Goal: Transaction & Acquisition: Purchase product/service

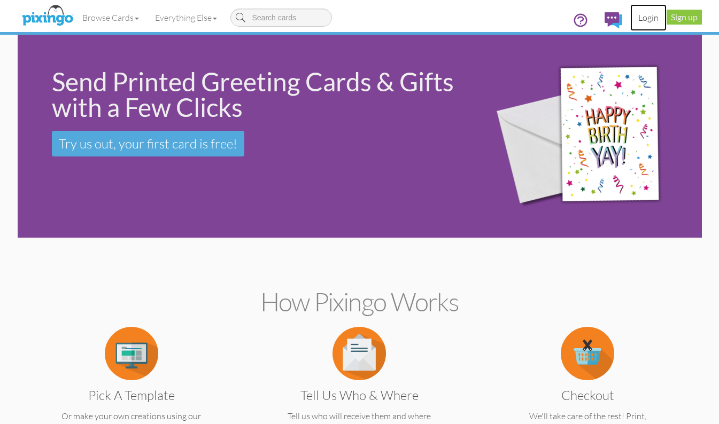
click at [648, 20] on link "Login" at bounding box center [648, 17] width 36 height 27
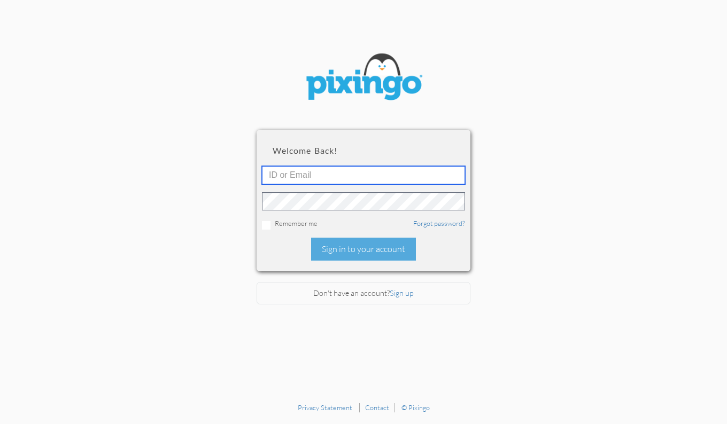
type input "4135"
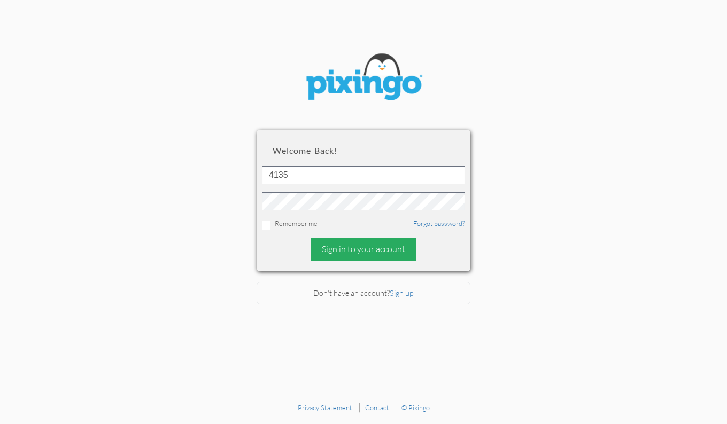
click at [370, 249] on div "Sign in to your account" at bounding box center [363, 249] width 105 height 23
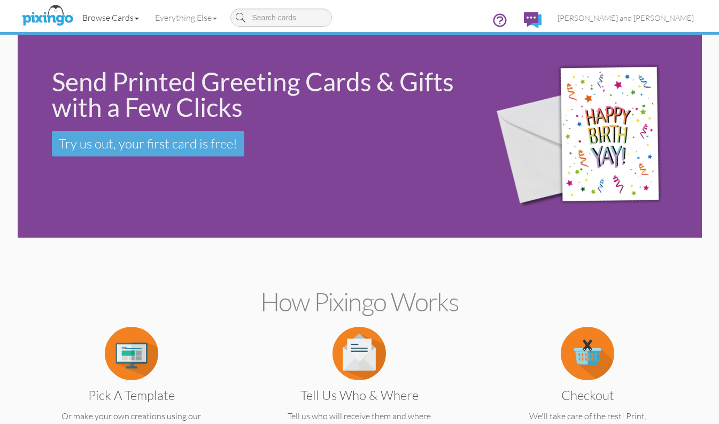
click at [117, 18] on link "Browse Cards" at bounding box center [110, 17] width 73 height 27
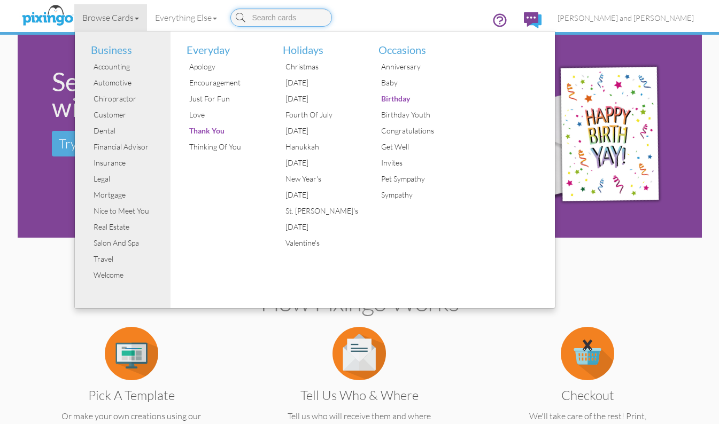
click at [262, 20] on input at bounding box center [281, 18] width 102 height 18
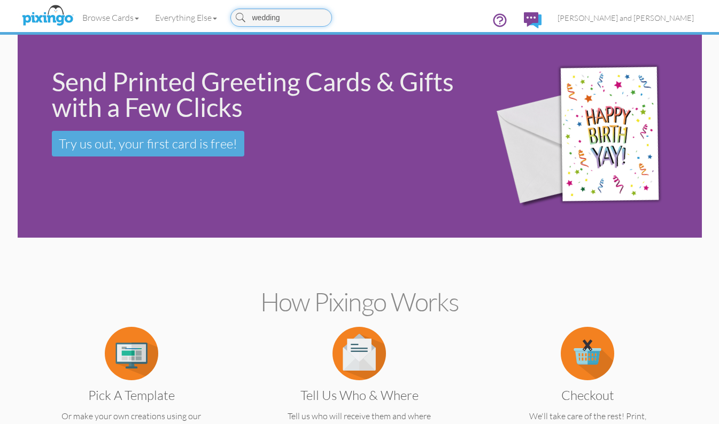
type input "wedding"
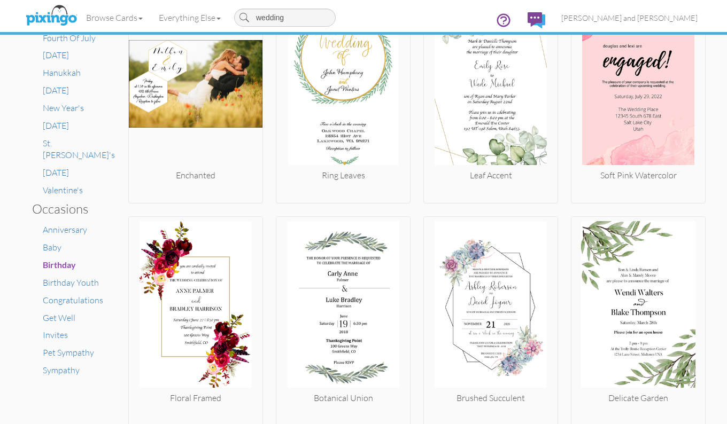
scroll to position [547, 0]
click at [90, 295] on span "Congratulations" at bounding box center [73, 300] width 60 height 11
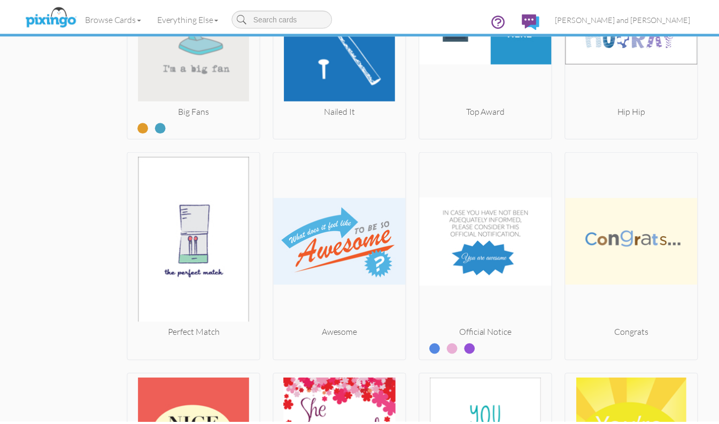
scroll to position [2948, 0]
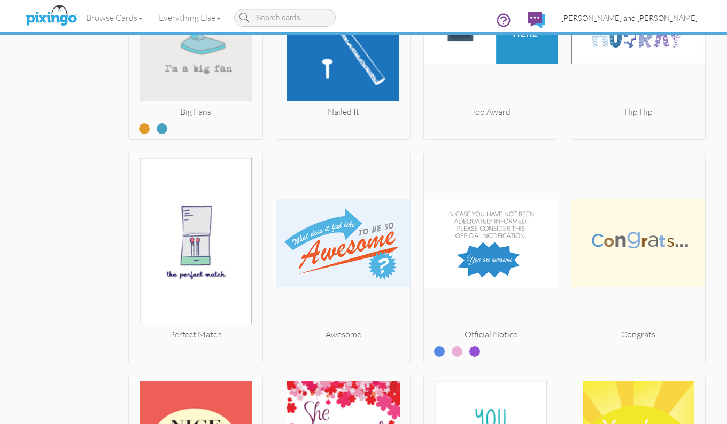
click at [630, 17] on span "[PERSON_NAME] and [PERSON_NAME]" at bounding box center [629, 17] width 136 height 9
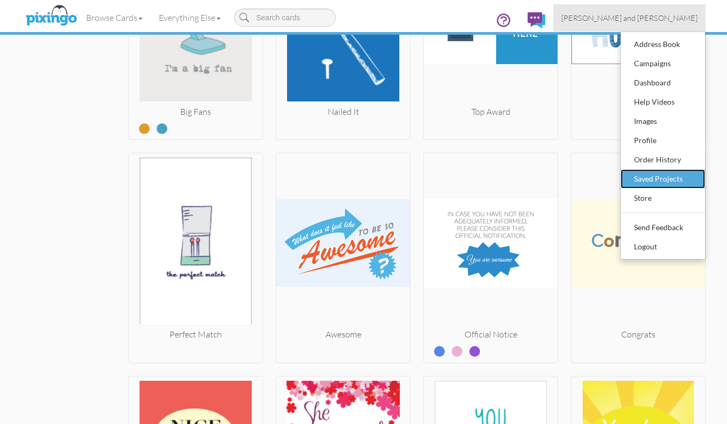
click at [650, 183] on div "Saved Projects" at bounding box center [662, 179] width 63 height 16
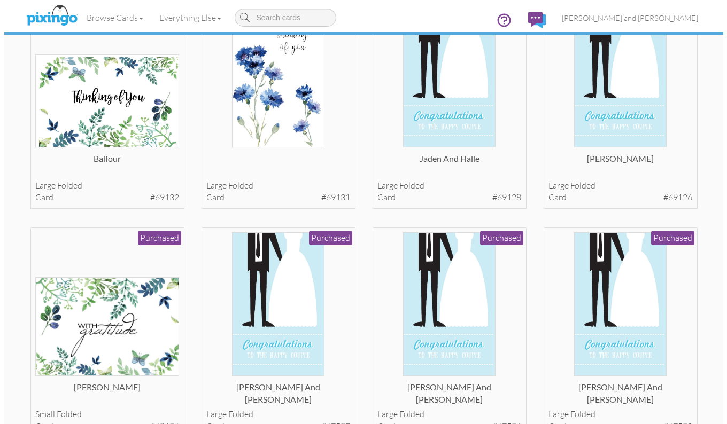
scroll to position [1708, 0]
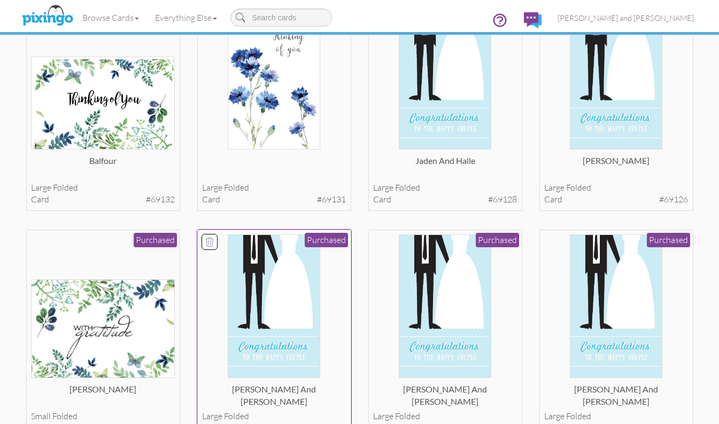
click at [268, 234] on div "John and Erin large folded card #67587 Purchased" at bounding box center [274, 335] width 154 height 211
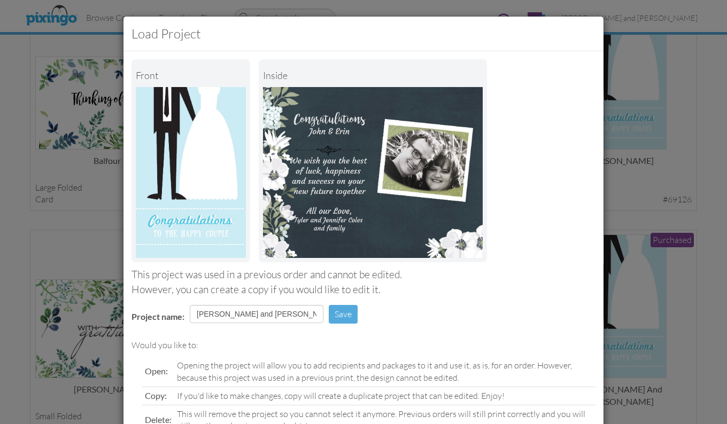
click at [644, 166] on div "Load Project Front inside This project was used in a previous order and cannot …" at bounding box center [363, 212] width 727 height 424
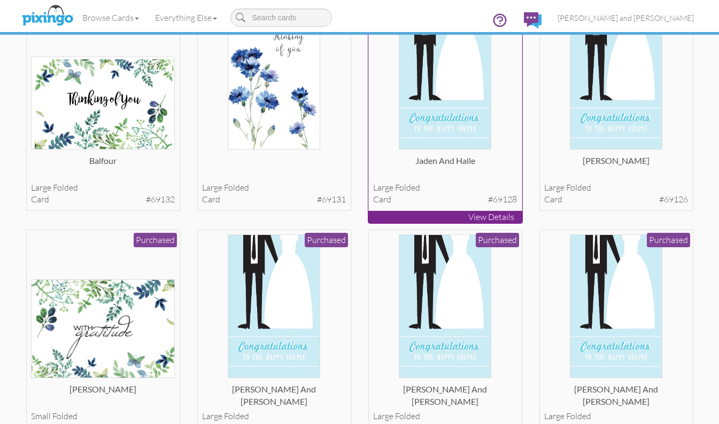
click at [459, 118] on img at bounding box center [445, 78] width 92 height 144
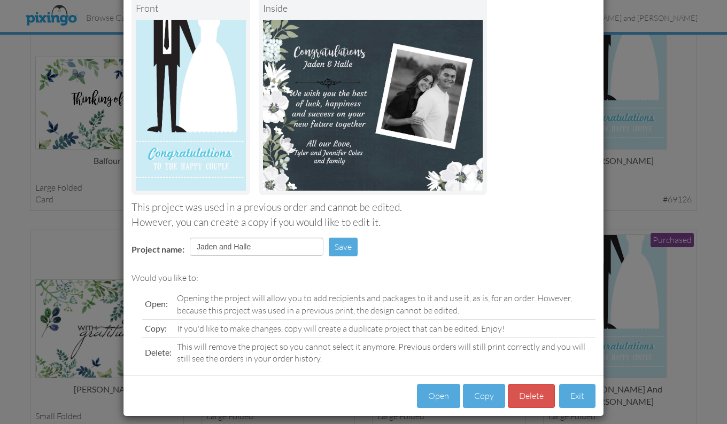
scroll to position [76, 0]
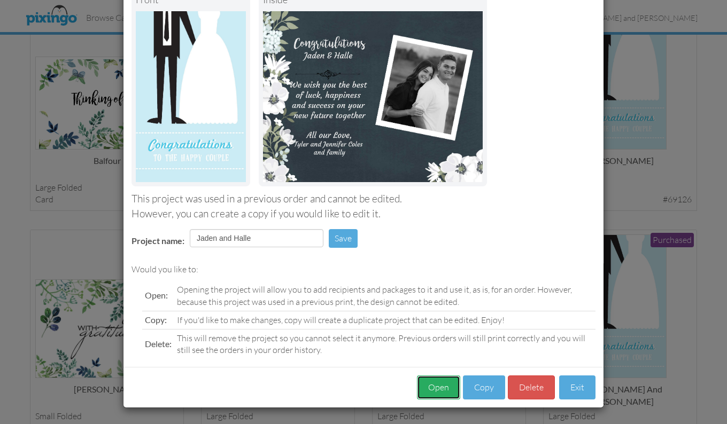
click at [428, 384] on button "Open" at bounding box center [438, 388] width 43 height 24
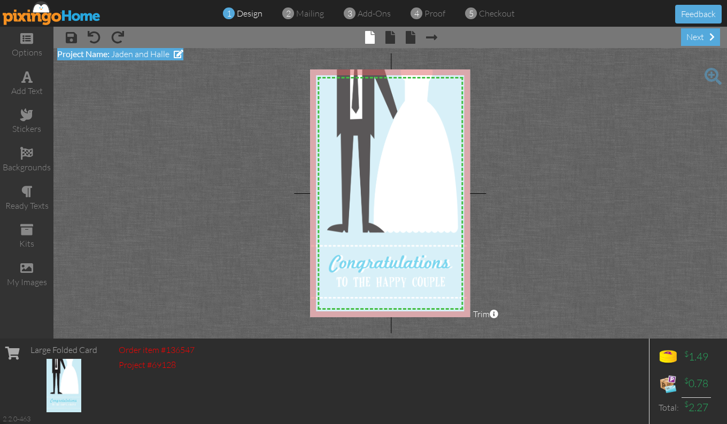
click at [169, 50] on div "Project Name: Jaden and Halle" at bounding box center [120, 54] width 126 height 12
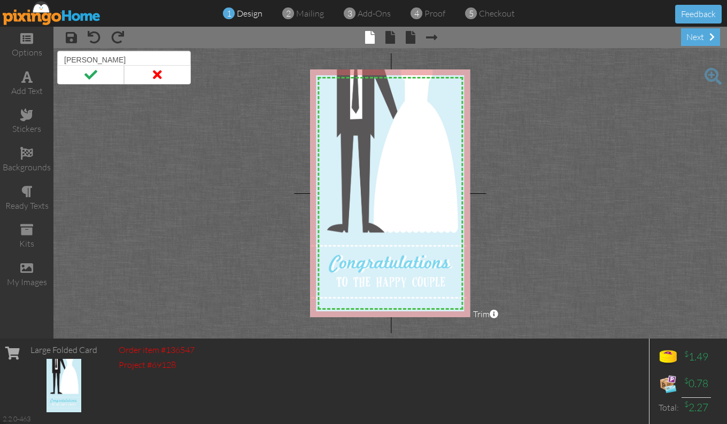
type input "J"
type input "sarah palmer"
click at [104, 73] on span at bounding box center [90, 74] width 67 height 19
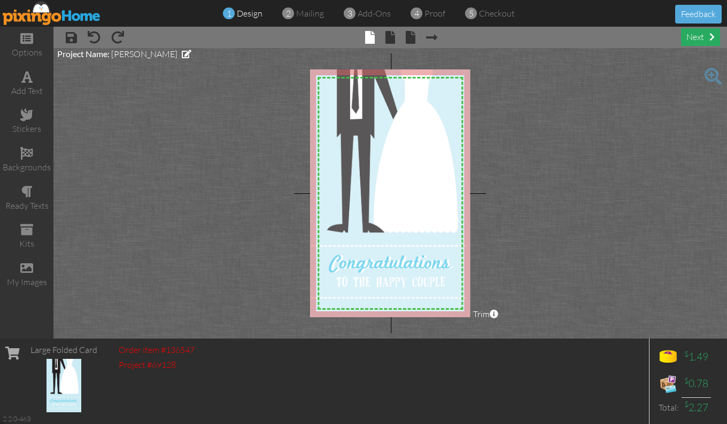
click at [698, 37] on div "next" at bounding box center [700, 37] width 39 height 18
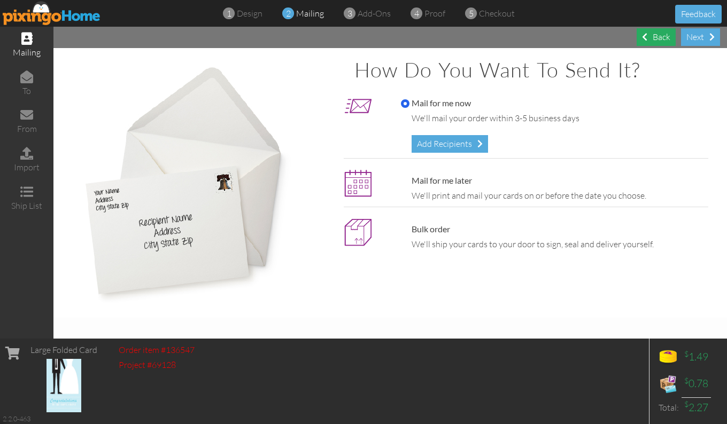
click at [658, 41] on div "Back" at bounding box center [656, 37] width 39 height 18
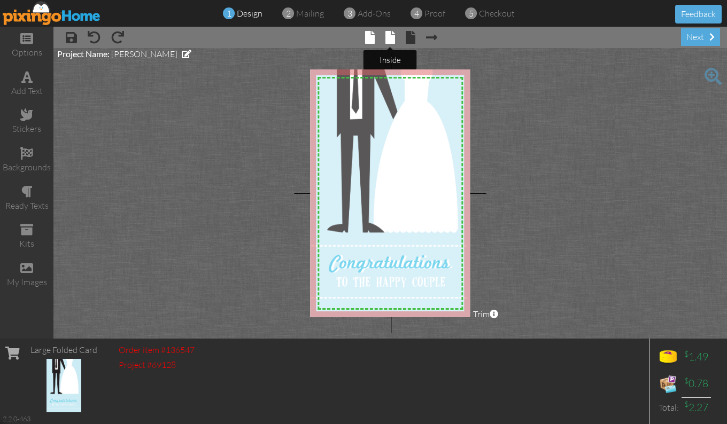
click at [389, 38] on span at bounding box center [390, 37] width 10 height 13
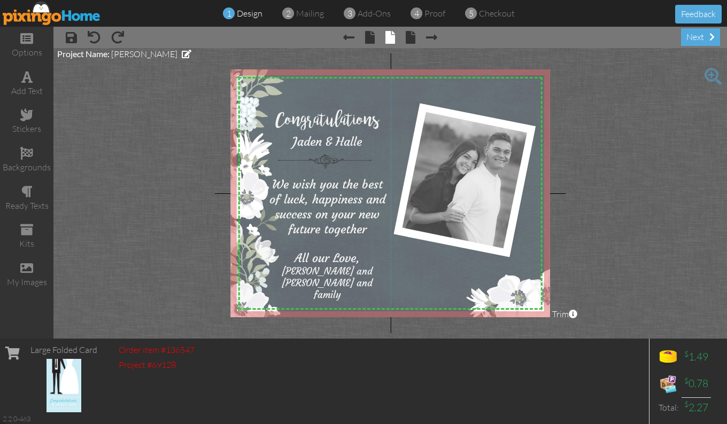
click at [478, 154] on div at bounding box center [390, 193] width 319 height 248
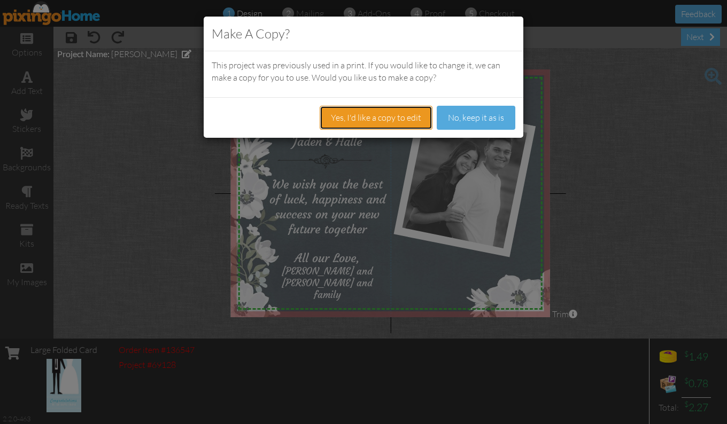
click at [417, 119] on button "Yes, I'd like a copy to edit" at bounding box center [376, 118] width 113 height 24
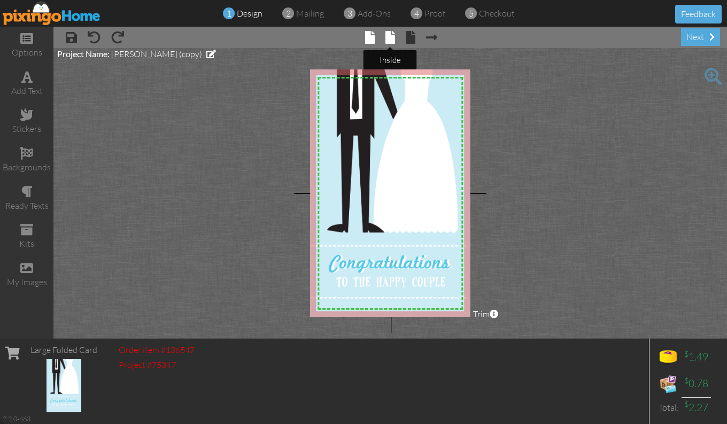
click at [393, 43] on span at bounding box center [390, 37] width 10 height 13
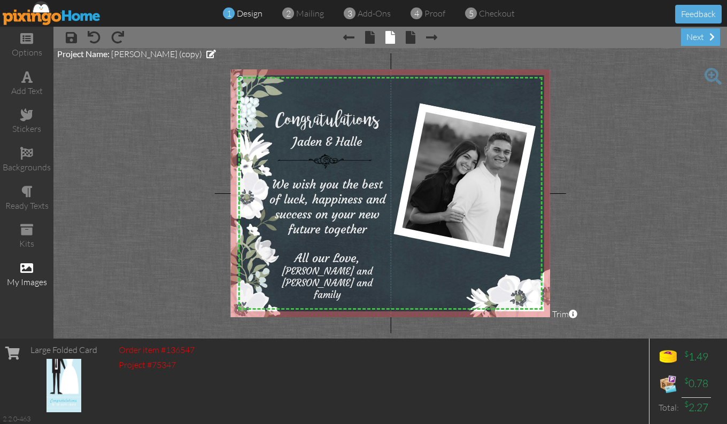
click at [28, 266] on span at bounding box center [26, 268] width 13 height 13
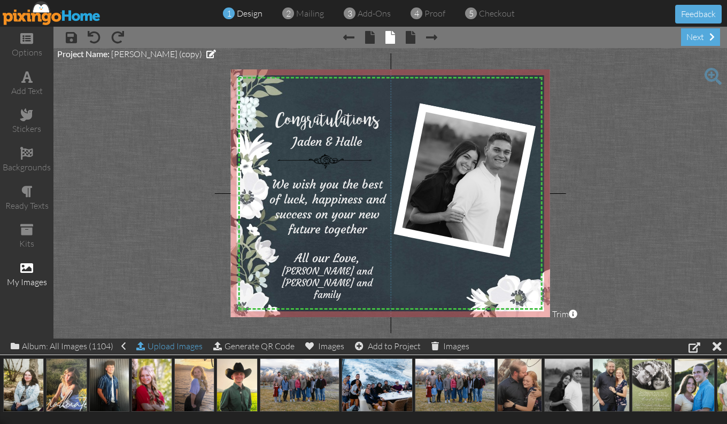
click at [166, 350] on div "Upload Images" at bounding box center [169, 347] width 66 height 16
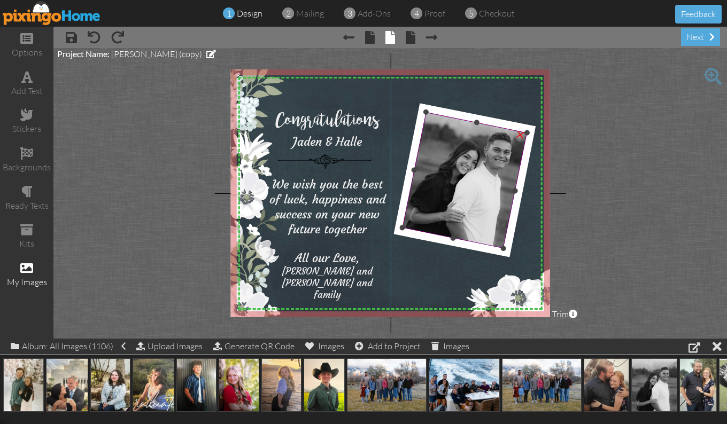
click at [519, 134] on div "×" at bounding box center [520, 133] width 20 height 20
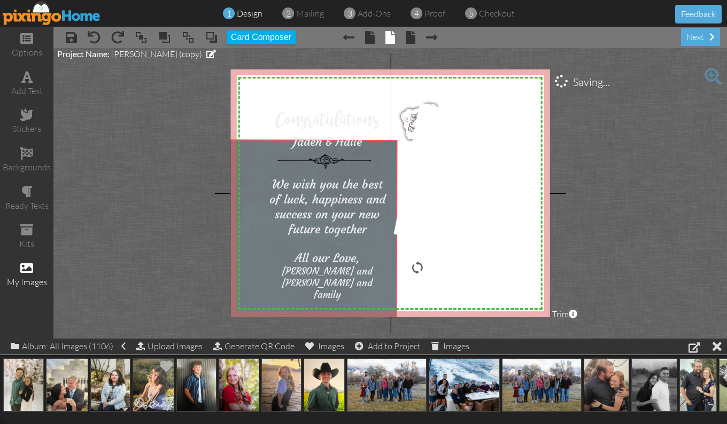
drag, startPoint x: 318, startPoint y: 295, endPoint x: 75, endPoint y: 382, distance: 257.8
click at [75, 339] on div "options add text stickers backgrounds ready texts kits my images × save × undo …" at bounding box center [363, 183] width 727 height 312
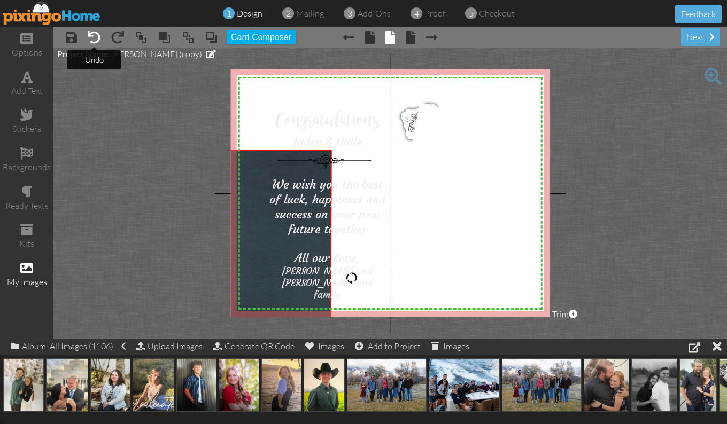
click at [92, 36] on span at bounding box center [94, 37] width 13 height 13
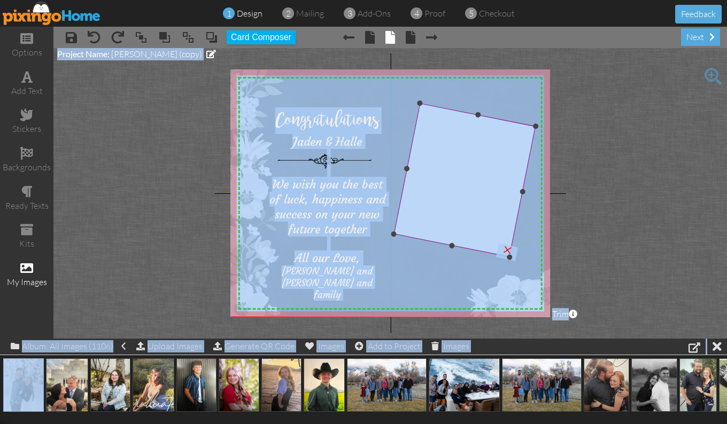
drag, startPoint x: 33, startPoint y: 375, endPoint x: 412, endPoint y: 192, distance: 420.7
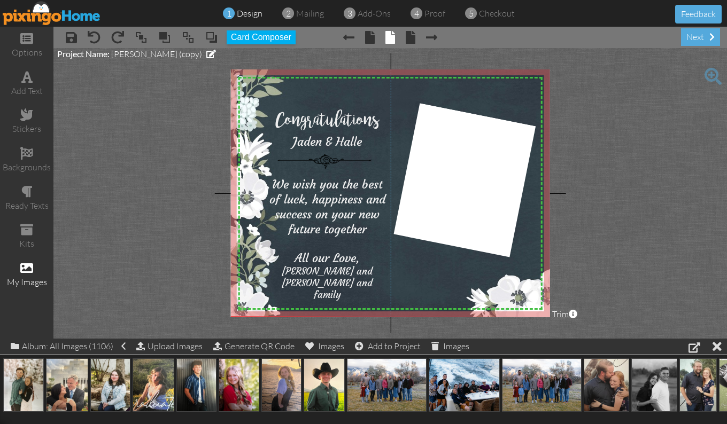
click at [151, 206] on project-studio-wrapper "X X X X X X X X X X X X X X X X X X X X X X X X X X X X X X X X X X X X X X X X…" at bounding box center [389, 193] width 673 height 291
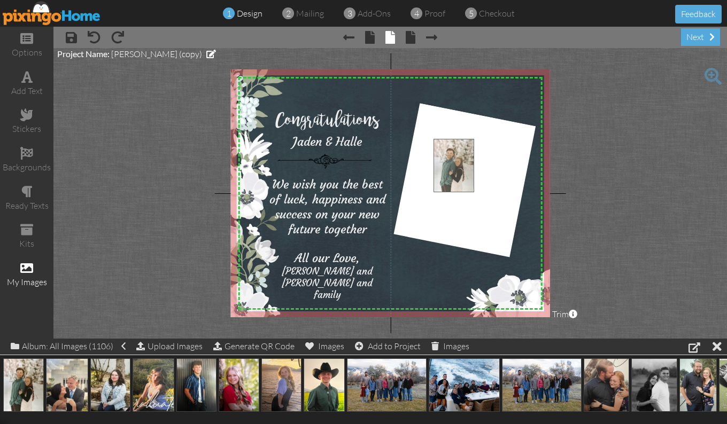
drag, startPoint x: 21, startPoint y: 386, endPoint x: 452, endPoint y: 168, distance: 482.6
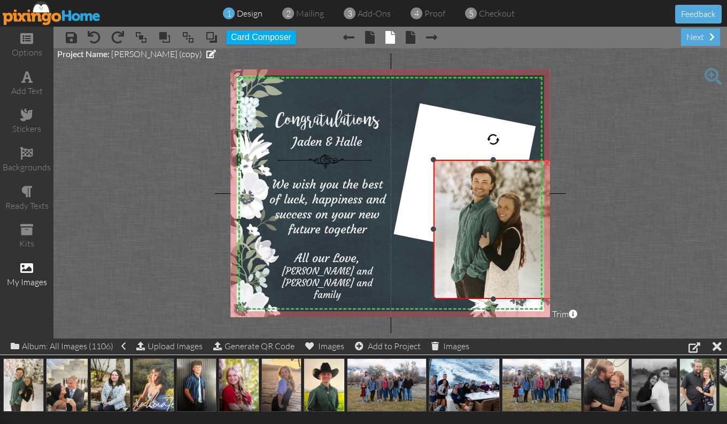
drag, startPoint x: 492, startPoint y: 138, endPoint x: 491, endPoint y: 159, distance: 20.3
click at [491, 159] on div at bounding box center [493, 159] width 5 height 5
drag, startPoint x: 493, startPoint y: 296, endPoint x: 491, endPoint y: 280, distance: 16.2
click at [491, 280] on div "×" at bounding box center [493, 221] width 120 height 123
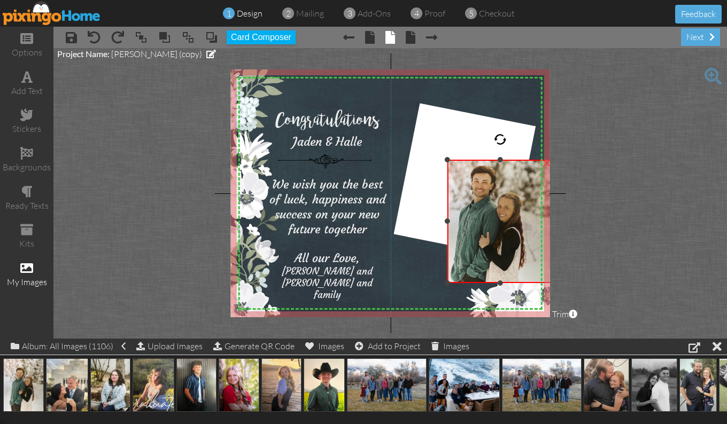
drag, startPoint x: 433, startPoint y: 221, endPoint x: 447, endPoint y: 222, distance: 14.0
click at [447, 222] on div at bounding box center [447, 221] width 5 height 5
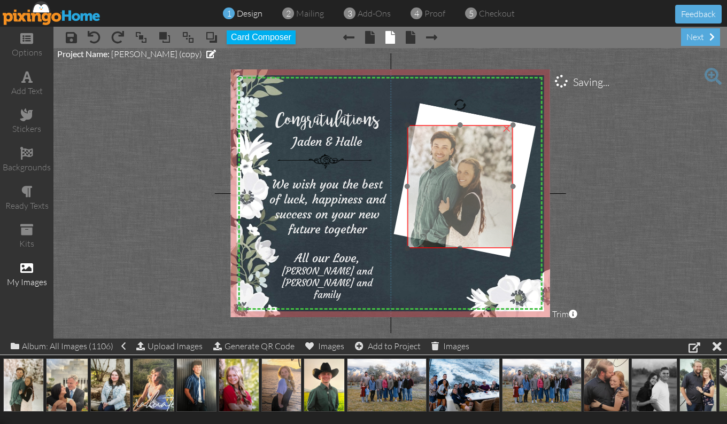
drag, startPoint x: 502, startPoint y: 233, endPoint x: 462, endPoint y: 198, distance: 53.0
click at [462, 198] on img at bounding box center [453, 184] width 120 height 159
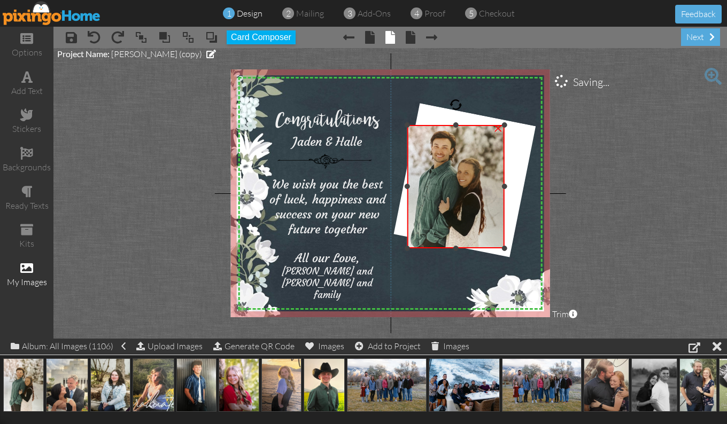
drag, startPoint x: 512, startPoint y: 187, endPoint x: 503, endPoint y: 187, distance: 8.6
click at [503, 187] on div at bounding box center [504, 186] width 5 height 5
drag, startPoint x: 503, startPoint y: 187, endPoint x: 497, endPoint y: 185, distance: 6.8
click at [497, 185] on div at bounding box center [497, 186] width 5 height 5
click at [501, 187] on div at bounding box center [502, 186] width 5 height 5
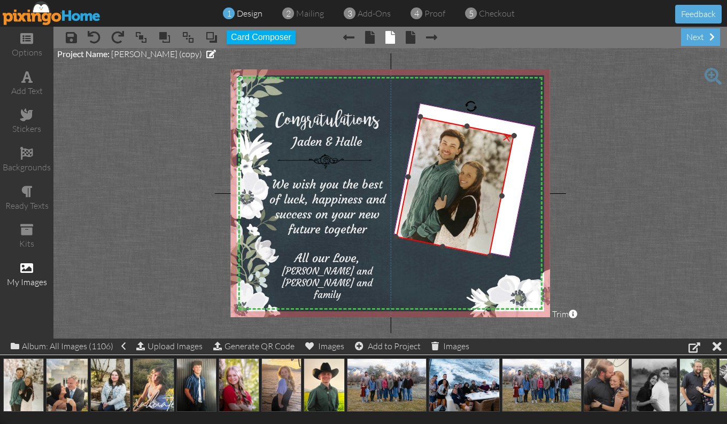
drag, startPoint x: 455, startPoint y: 104, endPoint x: 470, endPoint y: 114, distance: 17.8
click at [470, 114] on div "X X X X X X X X X X X X X X X X X X X X X X X X X X X X X X X X X X X X X X X X…" at bounding box center [390, 193] width 319 height 248
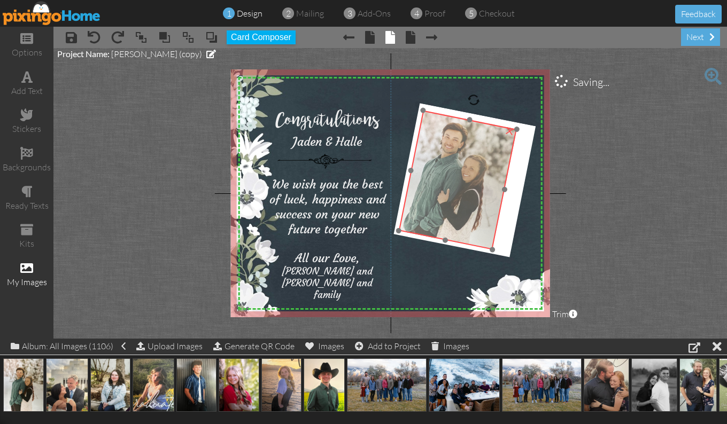
drag, startPoint x: 470, startPoint y: 163, endPoint x: 473, endPoint y: 157, distance: 6.9
click at [473, 157] on img at bounding box center [456, 178] width 149 height 180
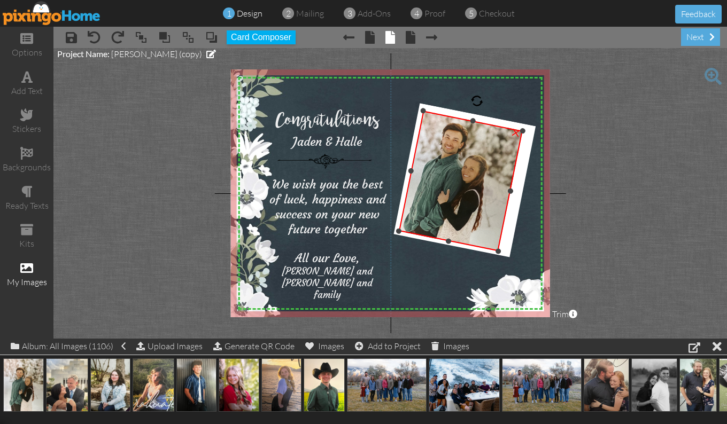
drag, startPoint x: 504, startPoint y: 191, endPoint x: 510, endPoint y: 193, distance: 6.1
click at [510, 193] on div at bounding box center [510, 191] width 6 height 6
click at [408, 168] on div at bounding box center [408, 170] width 6 height 6
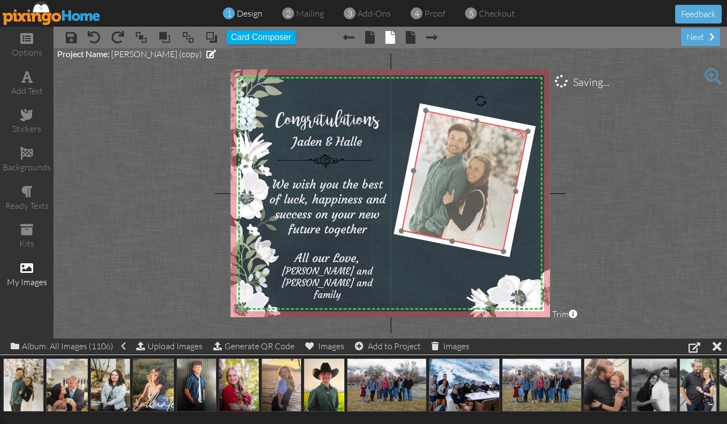
click at [445, 178] on img at bounding box center [460, 178] width 149 height 180
click at [446, 177] on img at bounding box center [462, 177] width 149 height 180
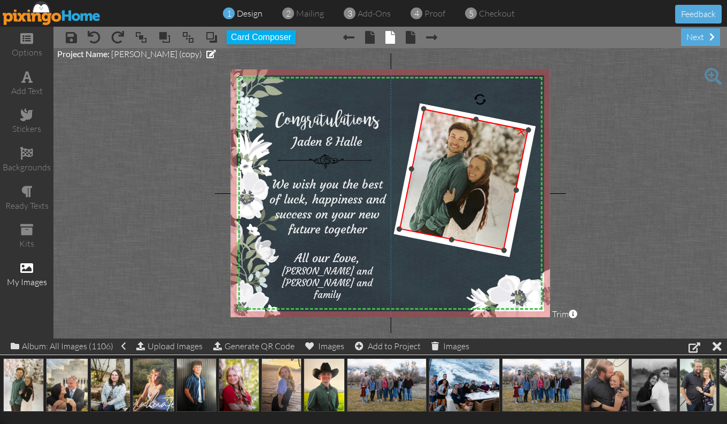
click at [411, 168] on div at bounding box center [411, 169] width 6 height 6
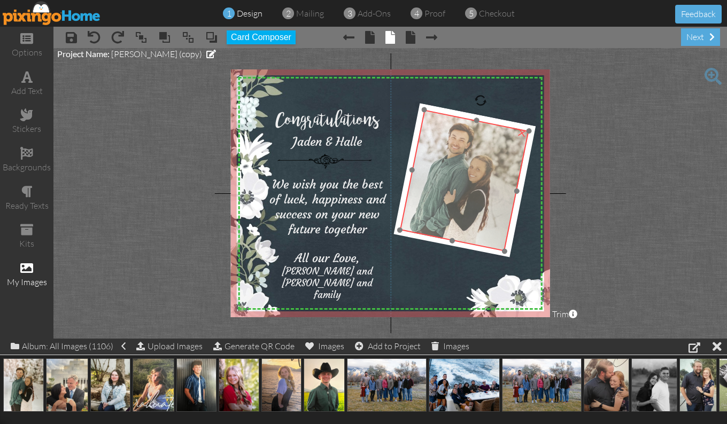
click at [438, 176] on img at bounding box center [462, 178] width 149 height 180
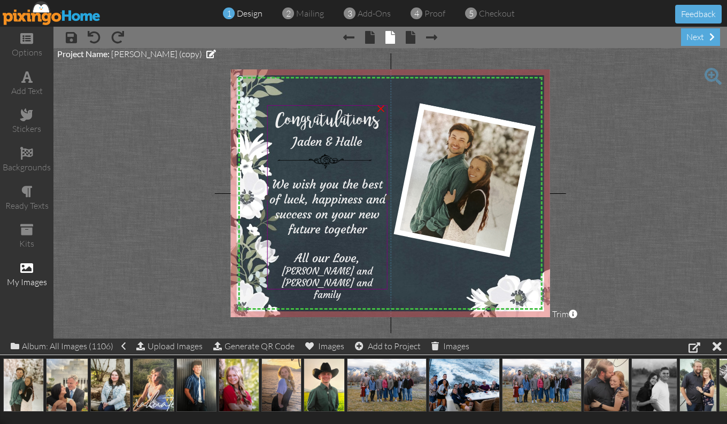
click at [360, 139] on span "Jaden & Halle" at bounding box center [326, 141] width 69 height 15
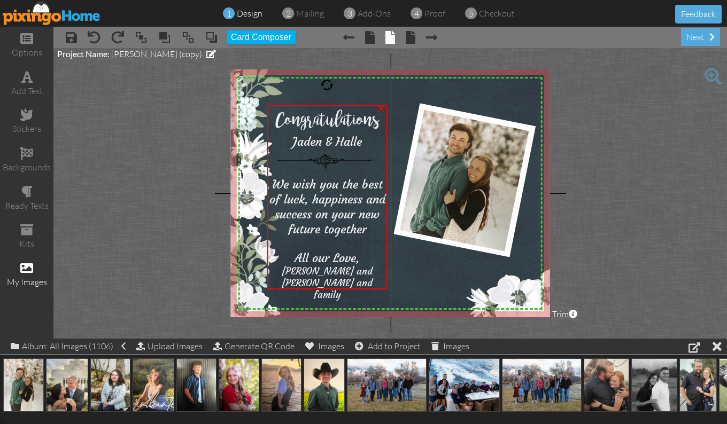
click at [360, 139] on span "Jaden & Halle" at bounding box center [326, 141] width 69 height 15
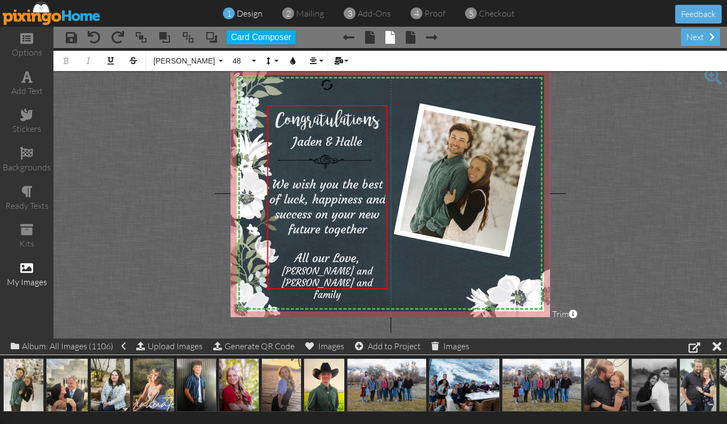
click at [360, 141] on span "Jaden & Halle" at bounding box center [326, 141] width 69 height 15
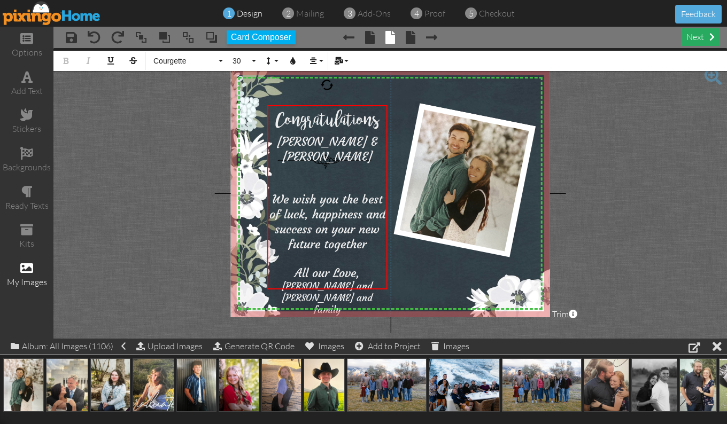
click at [702, 36] on div "next" at bounding box center [700, 37] width 39 height 18
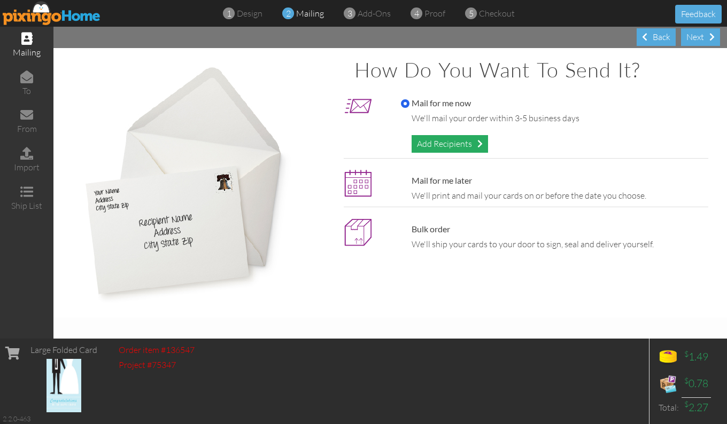
click at [459, 146] on div "Add Recipients" at bounding box center [450, 144] width 76 height 18
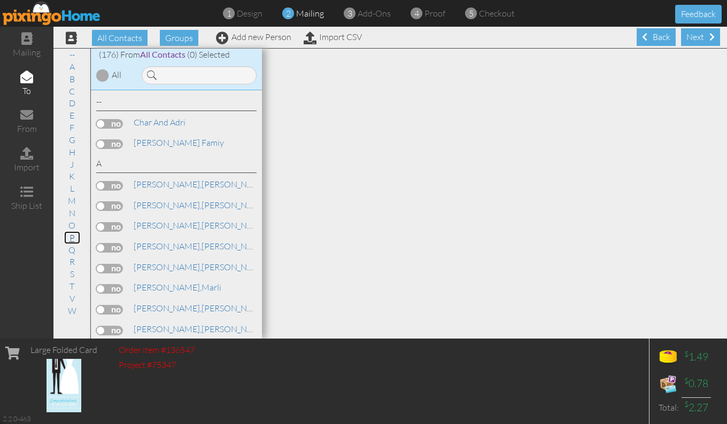
click at [69, 237] on link "P" at bounding box center [72, 237] width 16 height 13
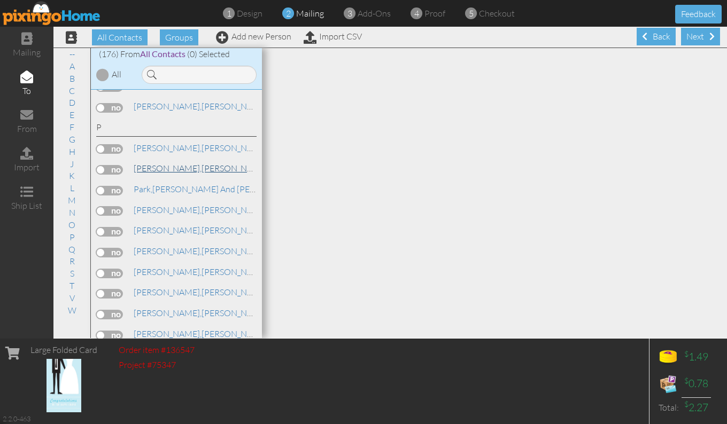
click at [198, 162] on link "Palmer, Joshua and Lindsi" at bounding box center [243, 168] width 221 height 13
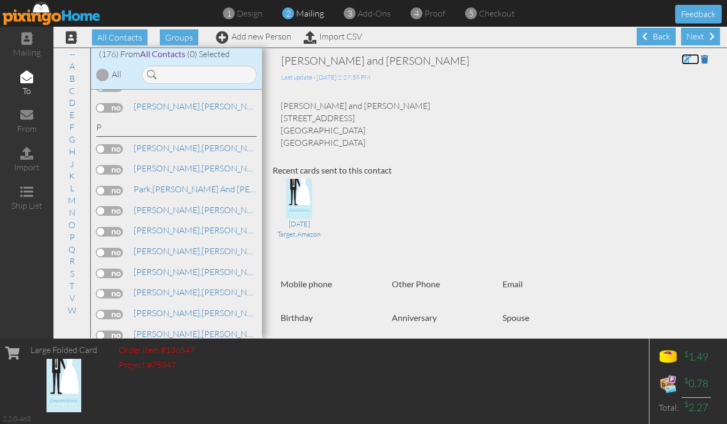
click at [681, 59] on span at bounding box center [686, 59] width 10 height 9
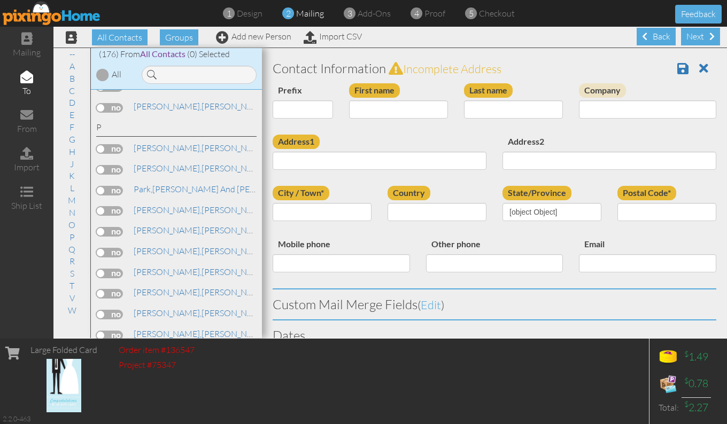
type input "Joshua and Lindsi"
type input "Palmer"
type input "[STREET_ADDRESS]"
type input "South Jordan"
type input "84095"
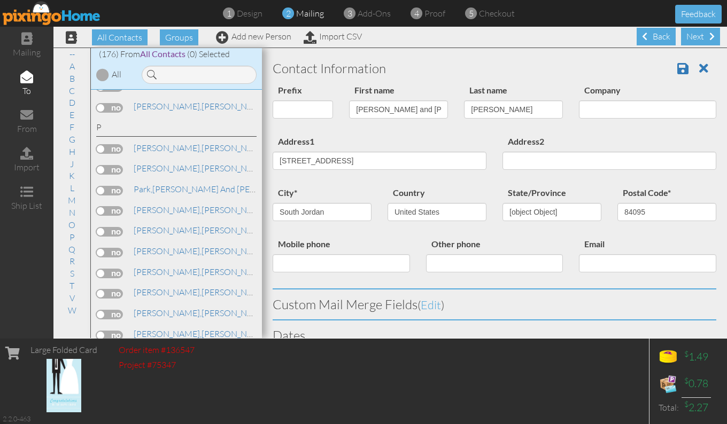
select select "object:3650"
select select "object:3895"
click at [415, 109] on input "Joshua and Lindsi" at bounding box center [398, 109] width 99 height 18
type input "J"
type input "[PERSON_NAME] and [PERSON_NAME]"
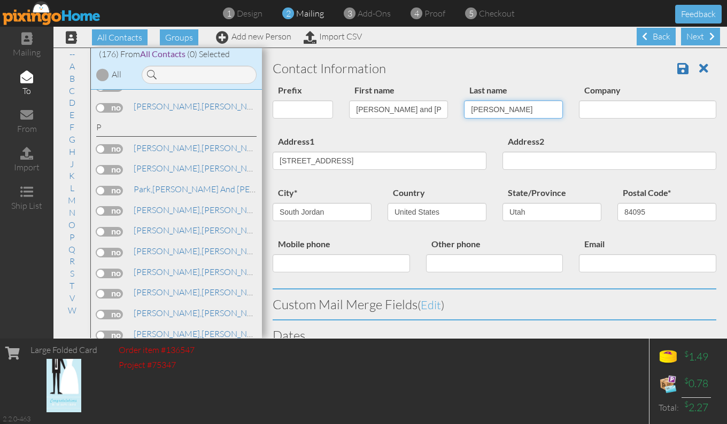
click at [489, 110] on input "Palmer" at bounding box center [513, 109] width 99 height 18
type input "P"
type input "Walbeck"
click at [677, 70] on span at bounding box center [682, 68] width 11 height 13
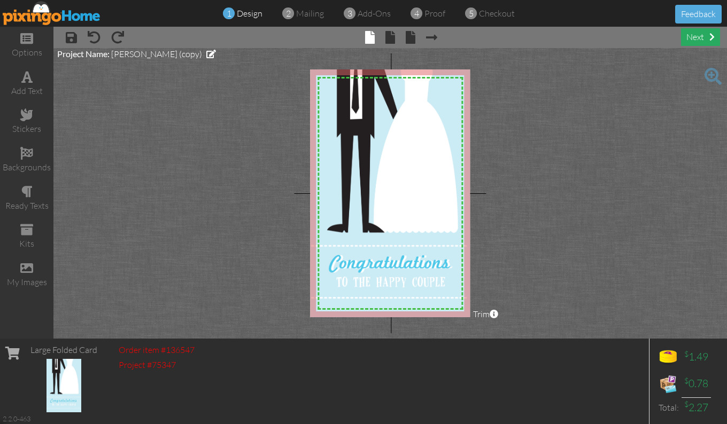
click at [703, 38] on div "next" at bounding box center [700, 37] width 39 height 18
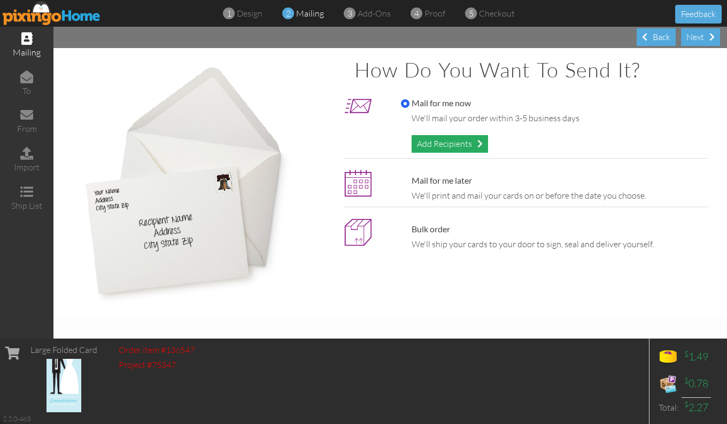
click at [464, 145] on div "Add Recipients" at bounding box center [450, 144] width 76 height 18
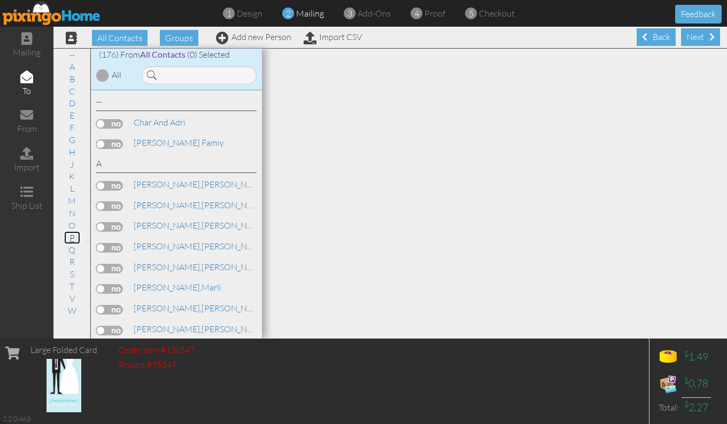
click at [72, 239] on link "P" at bounding box center [72, 237] width 16 height 13
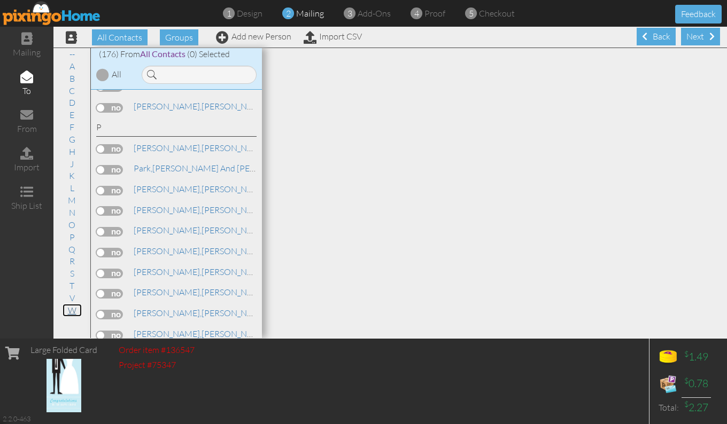
click at [74, 309] on link "W" at bounding box center [72, 310] width 19 height 13
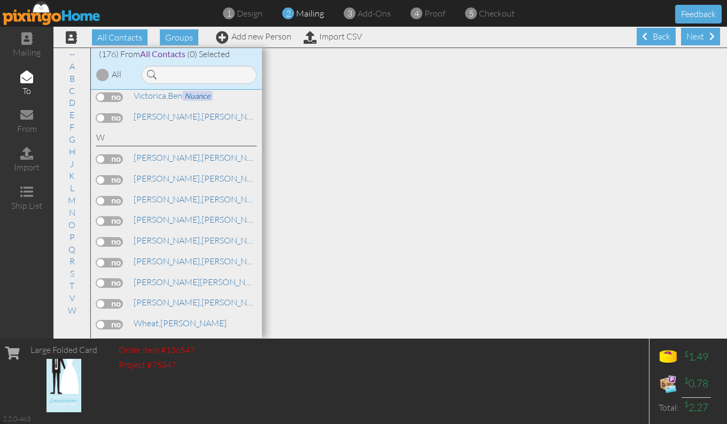
click at [100, 196] on label at bounding box center [109, 201] width 27 height 10
click at [0, 0] on input "checkbox" at bounding box center [0, 0] width 0 height 0
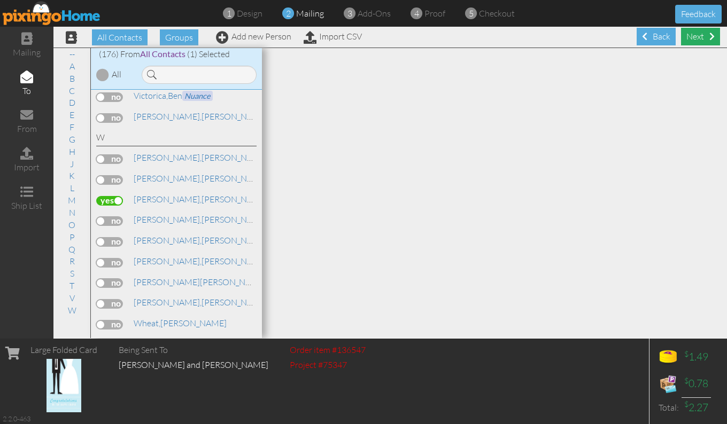
click at [691, 40] on div "Next" at bounding box center [700, 37] width 39 height 18
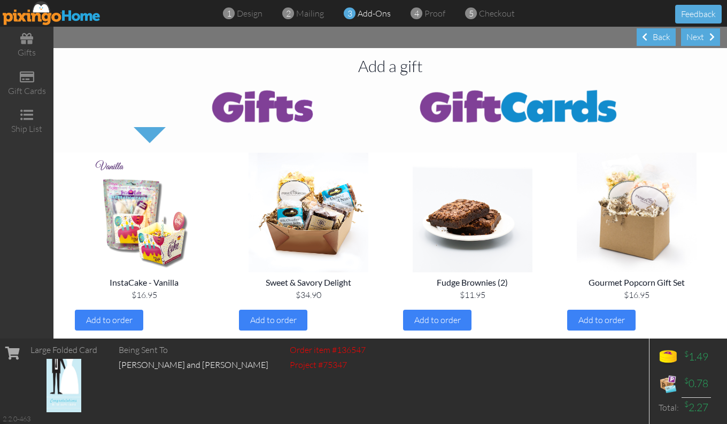
click at [593, 113] on img at bounding box center [518, 105] width 257 height 43
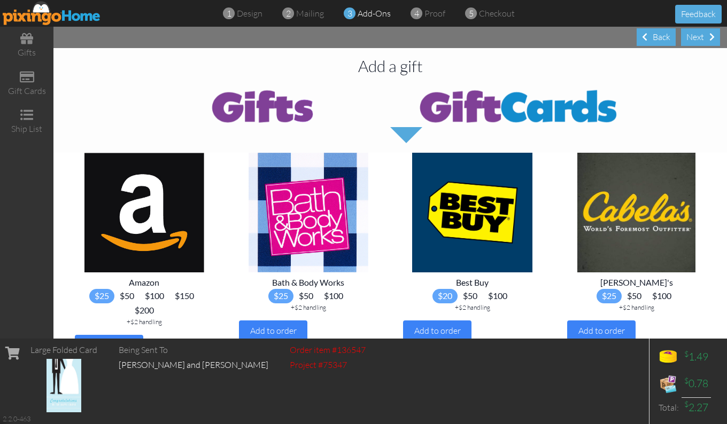
click at [159, 216] on img at bounding box center [144, 213] width 147 height 120
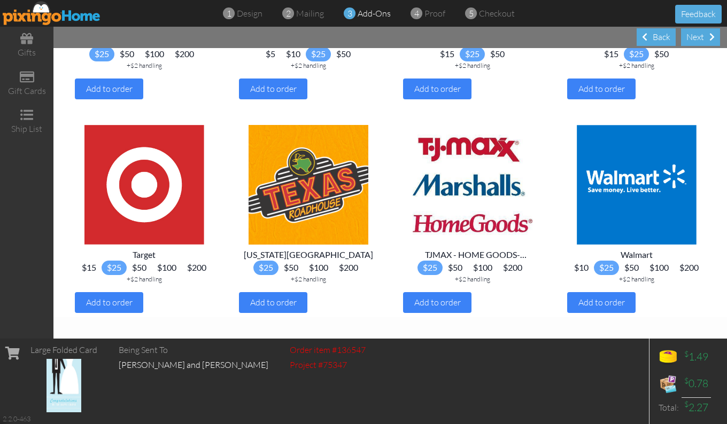
scroll to position [1127, 0]
click at [111, 296] on div "Add to order" at bounding box center [109, 302] width 68 height 21
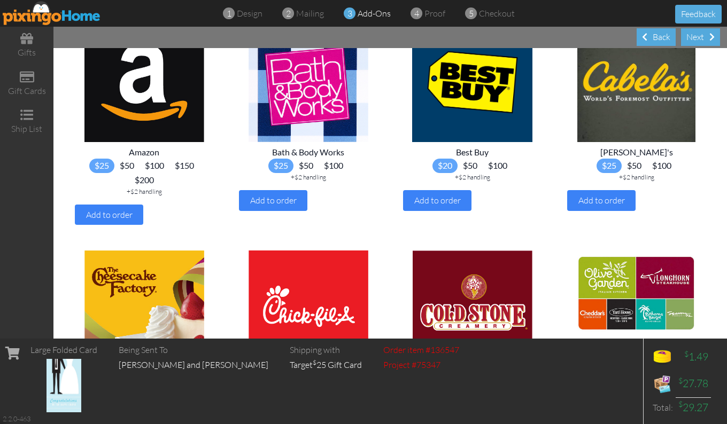
scroll to position [136, 0]
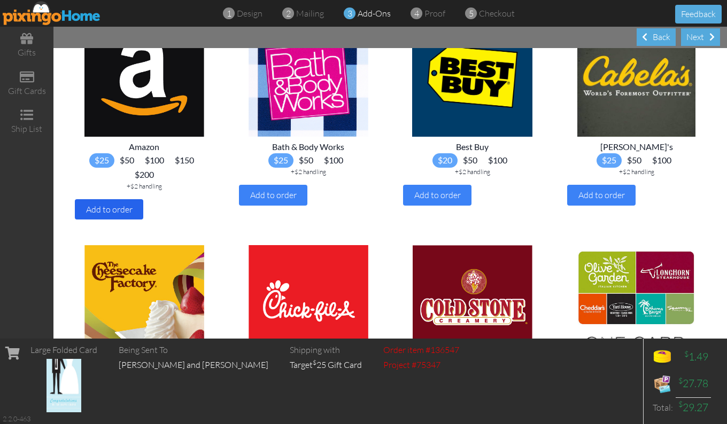
click at [123, 211] on span "Add to order" at bounding box center [109, 209] width 47 height 11
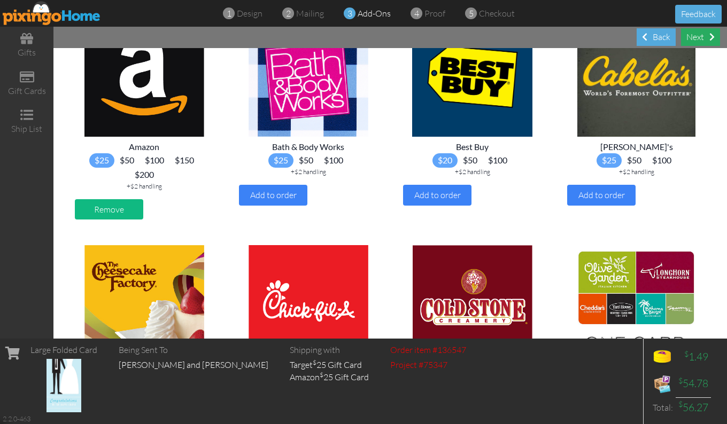
click at [695, 35] on div "Next" at bounding box center [700, 37] width 39 height 18
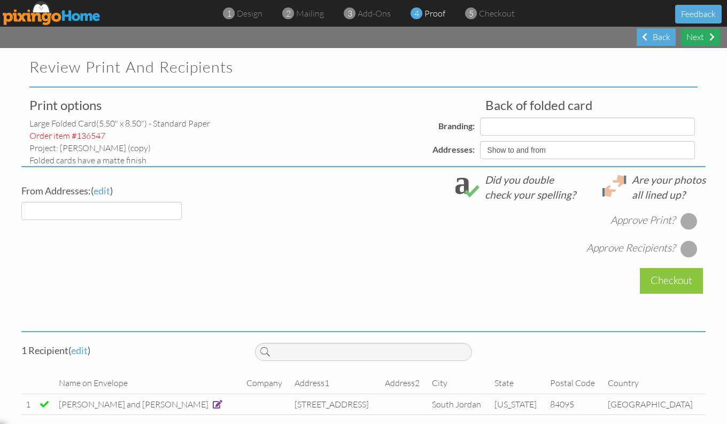
select select "object:1057"
select select "object:1056"
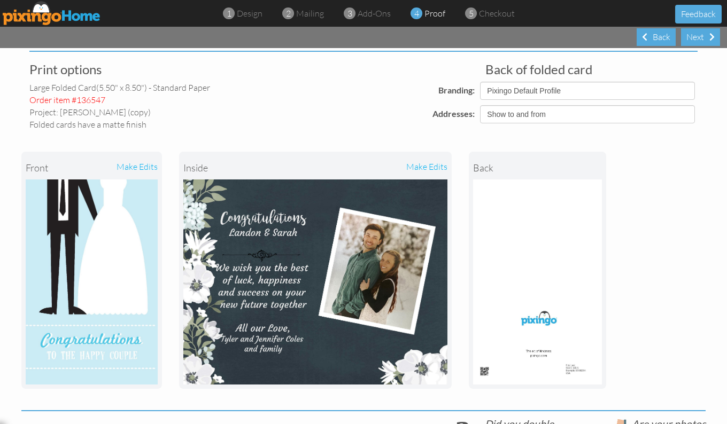
scroll to position [34, 0]
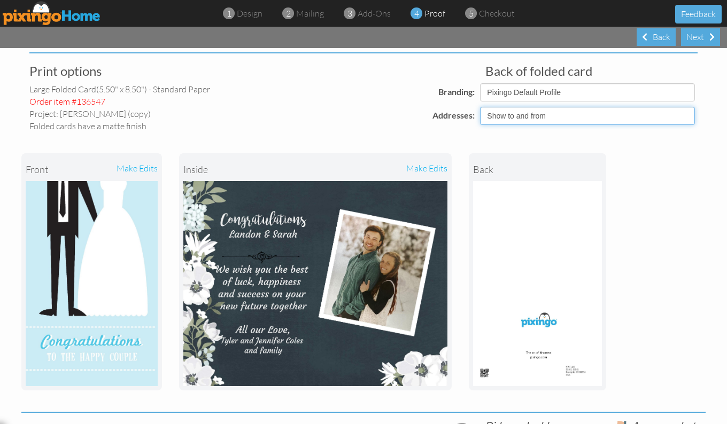
click at [685, 116] on select "Show to and from Show from only Hide to and from" at bounding box center [587, 116] width 215 height 18
select select "object:1055"
click at [480, 107] on select "Show to and from Show from only Hide to and from" at bounding box center [587, 116] width 215 height 18
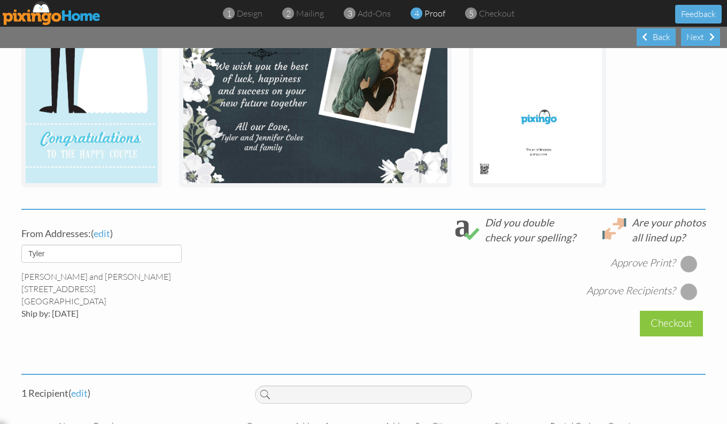
scroll to position [238, 0]
click at [681, 263] on div at bounding box center [688, 263] width 17 height 17
click at [683, 290] on div at bounding box center [688, 291] width 17 height 17
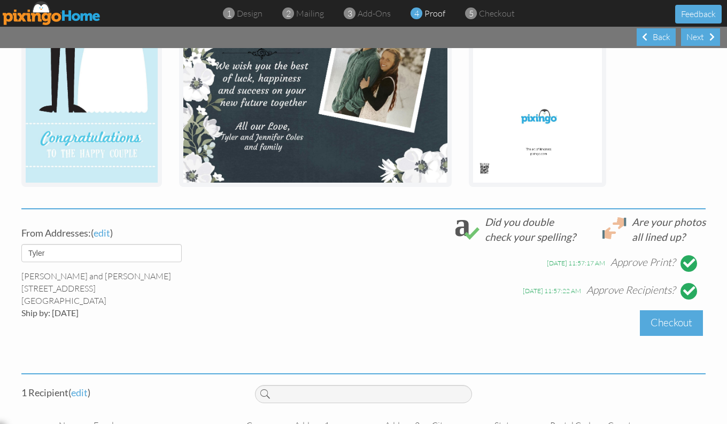
scroll to position [292, 0]
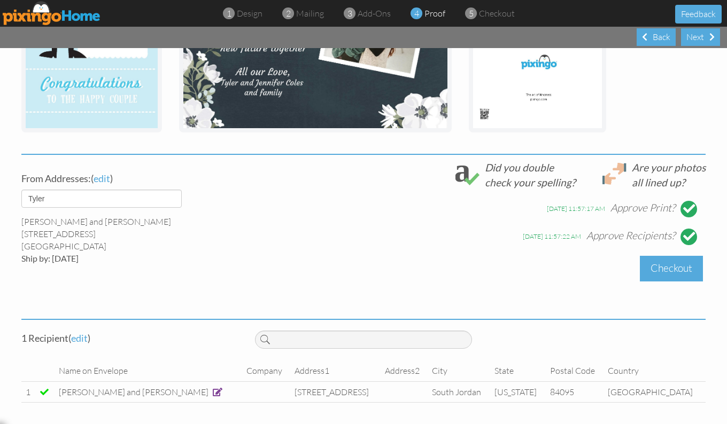
click at [663, 271] on div "Checkout" at bounding box center [671, 268] width 63 height 25
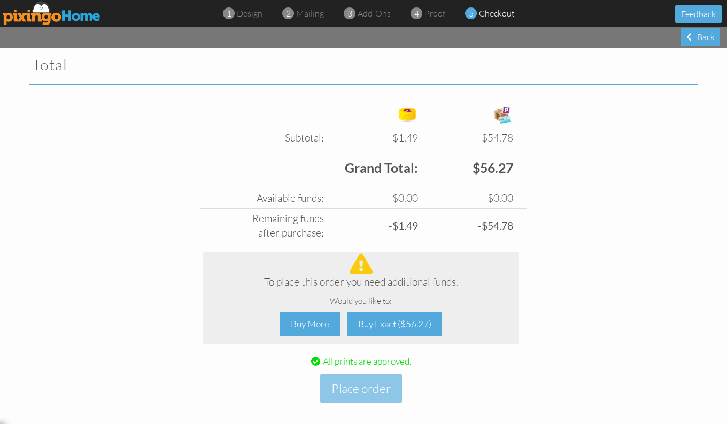
scroll to position [370, 0]
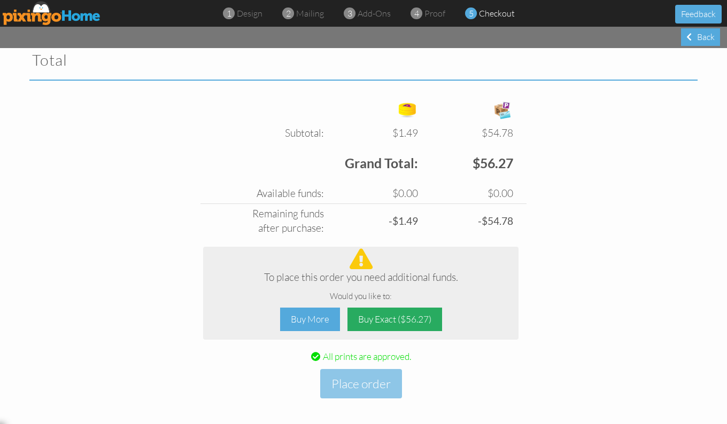
click at [388, 322] on div "Buy Exact ($56.27)" at bounding box center [394, 320] width 95 height 24
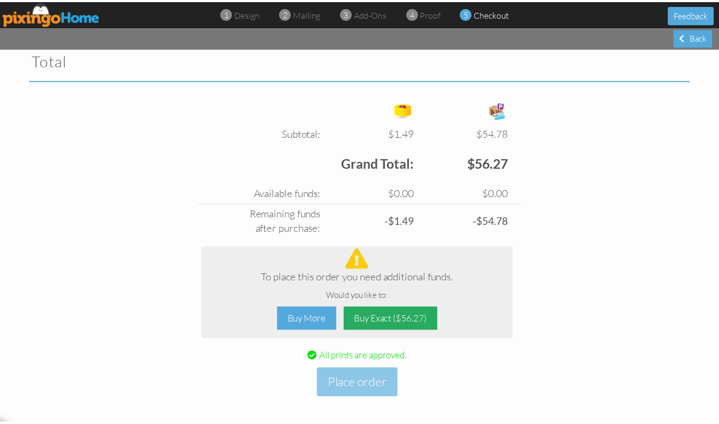
scroll to position [299, 0]
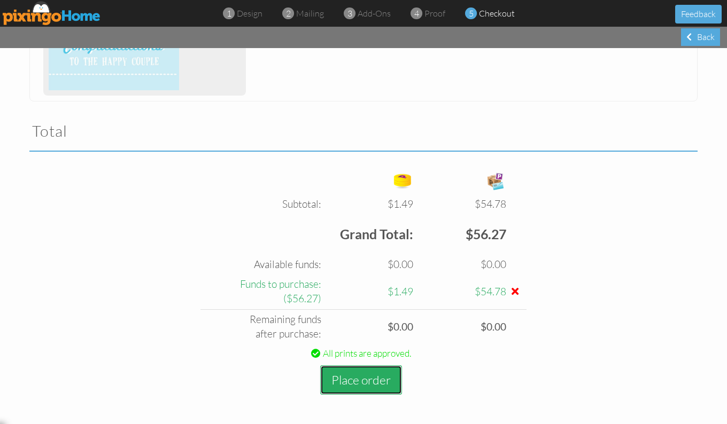
click at [364, 379] on button "Place order" at bounding box center [361, 380] width 82 height 29
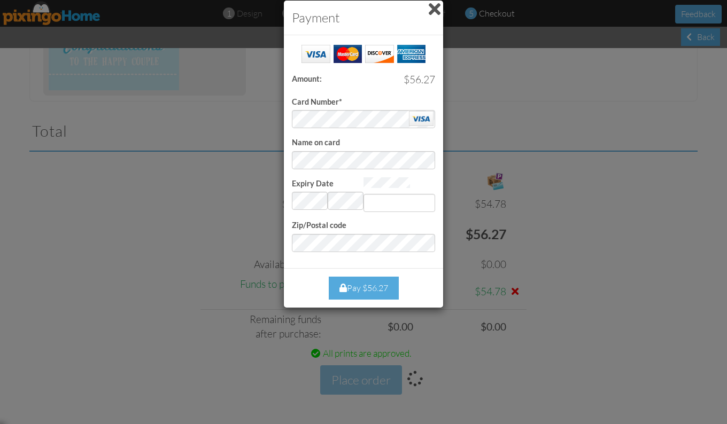
click at [554, 121] on div "Payment Success! Amount: $56.27 Card Number* Name on card Expiry Date Invalid m…" at bounding box center [363, 212] width 727 height 424
click at [618, 138] on div "Payment Success! Amount: $56.27 Card Number* Name on card Expiry Date Invalid m…" at bounding box center [363, 212] width 727 height 424
click at [386, 199] on input "Expiry Date" at bounding box center [399, 203] width 72 height 18
type input "701"
click at [575, 208] on div "Payment Success! Amount: $56.27 Card Number* Name on card Expiry Date Invalid m…" at bounding box center [363, 212] width 727 height 424
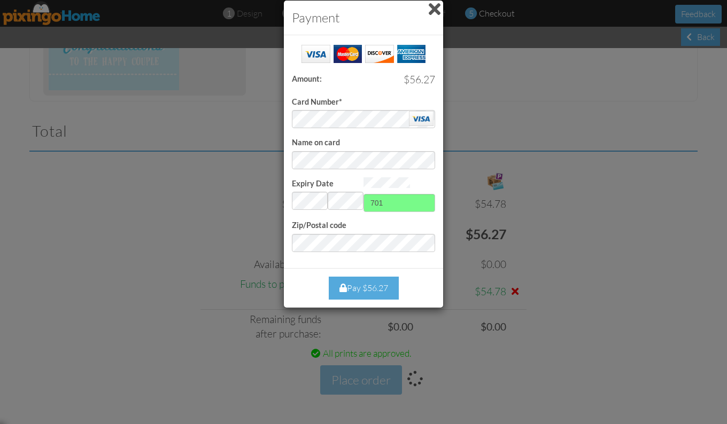
click at [384, 286] on div "Pay $56.27" at bounding box center [364, 288] width 70 height 23
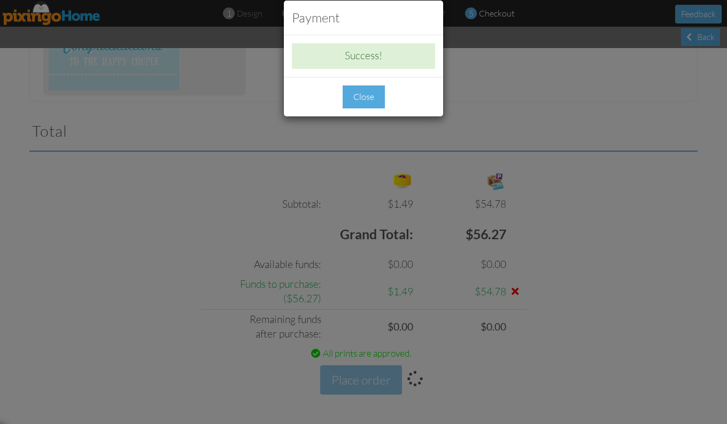
click at [359, 95] on div "Close" at bounding box center [364, 97] width 42 height 23
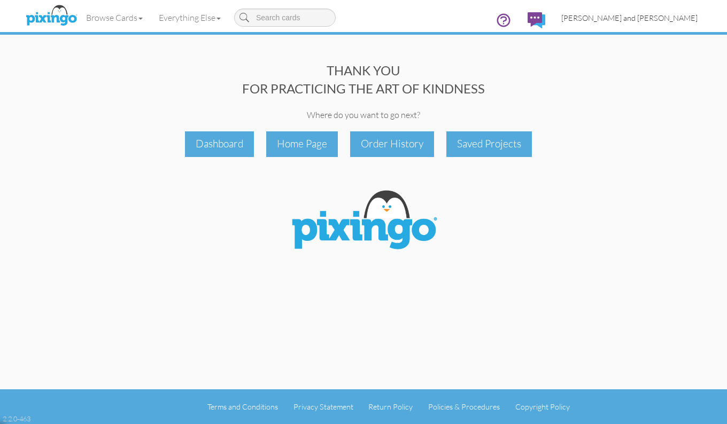
click at [626, 17] on span "[PERSON_NAME] and [PERSON_NAME]" at bounding box center [629, 17] width 136 height 9
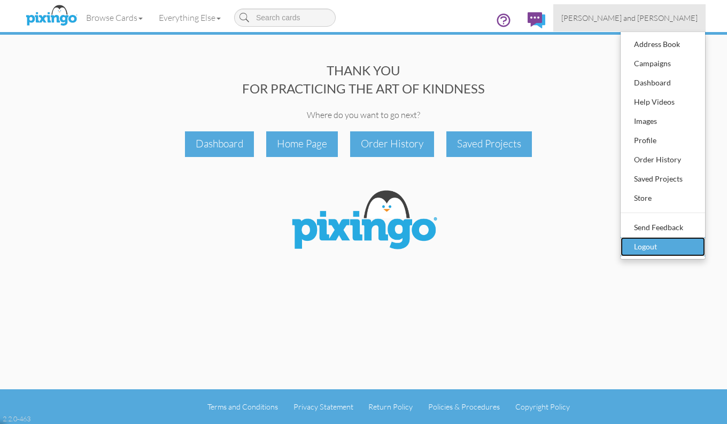
click at [642, 246] on div "Logout" at bounding box center [662, 247] width 63 height 16
